Goal: Transaction & Acquisition: Purchase product/service

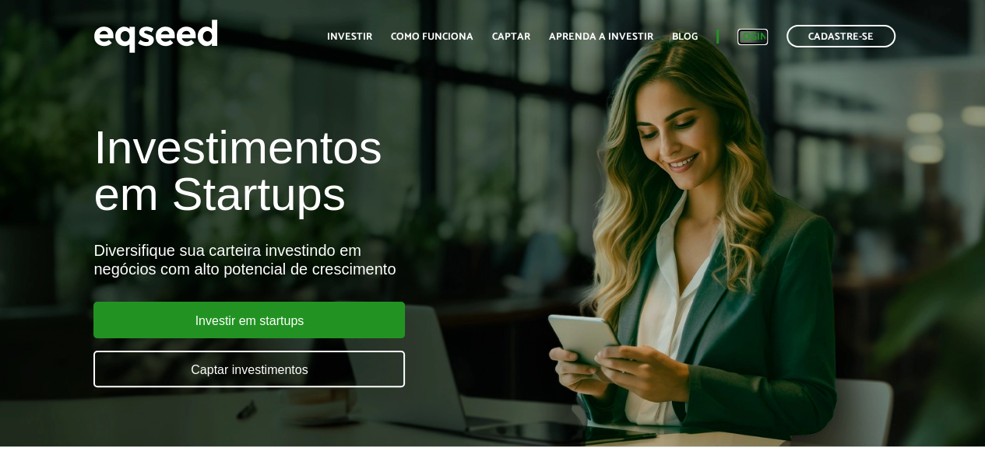
click at [750, 37] on link "Login" at bounding box center [752, 37] width 30 height 10
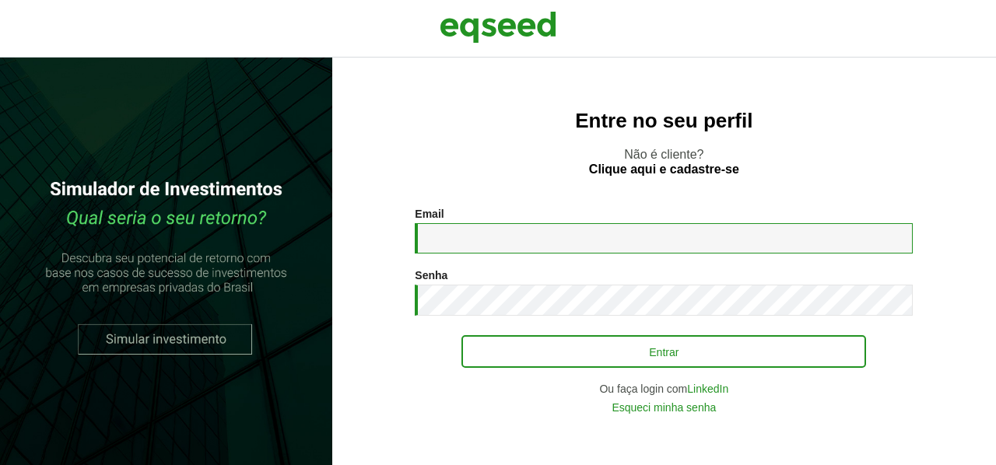
type input "**********"
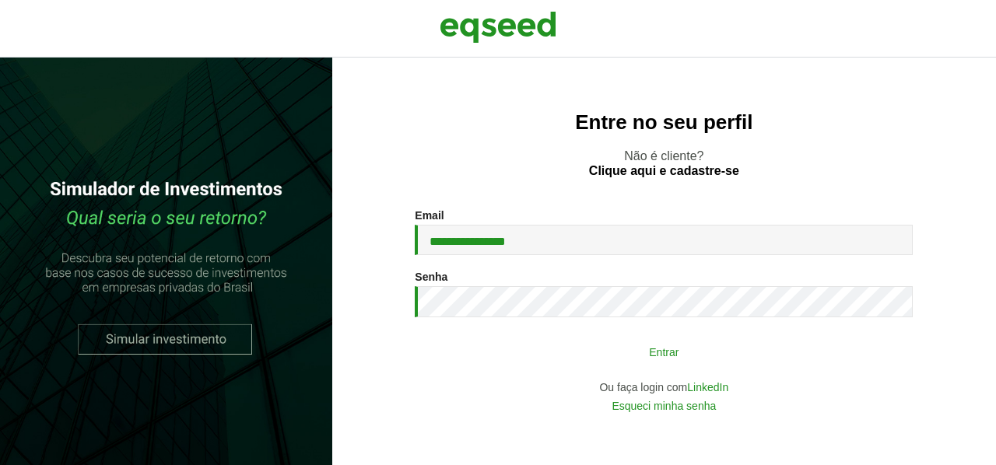
click at [663, 367] on button "Entrar" at bounding box center [664, 352] width 405 height 30
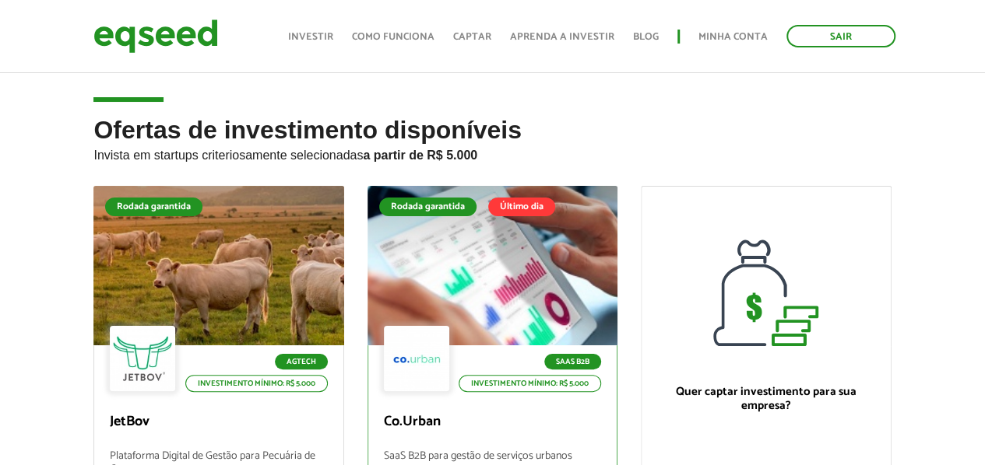
scroll to position [156, 0]
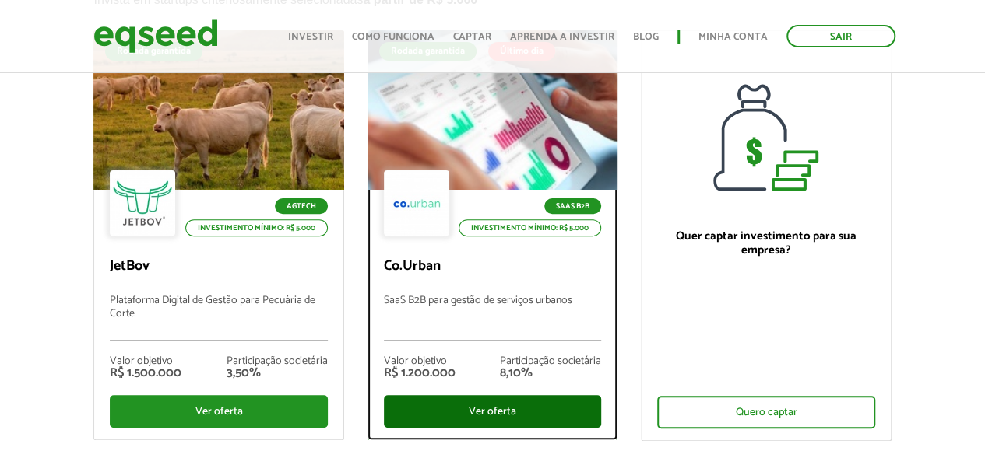
click at [513, 406] on div "Ver oferta" at bounding box center [492, 411] width 217 height 33
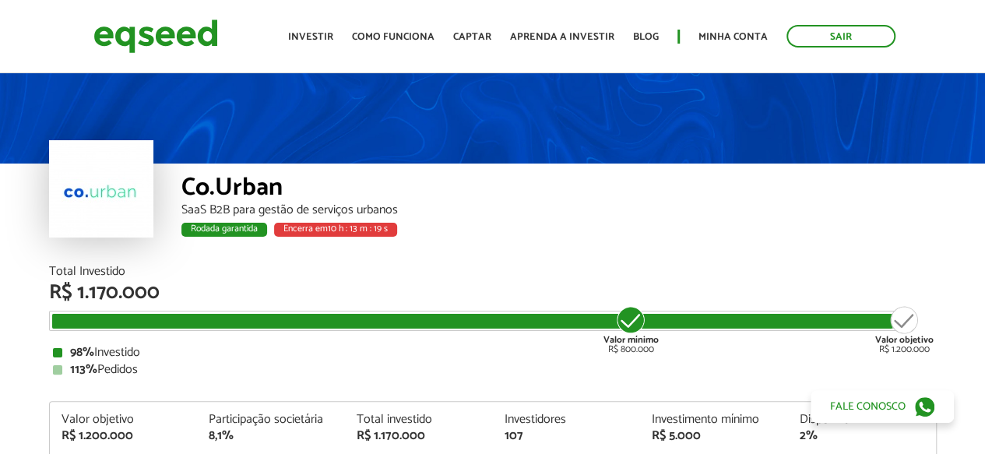
click at [796, 370] on div "113% Pedidos" at bounding box center [493, 370] width 880 height 12
